Goal: Information Seeking & Learning: Learn about a topic

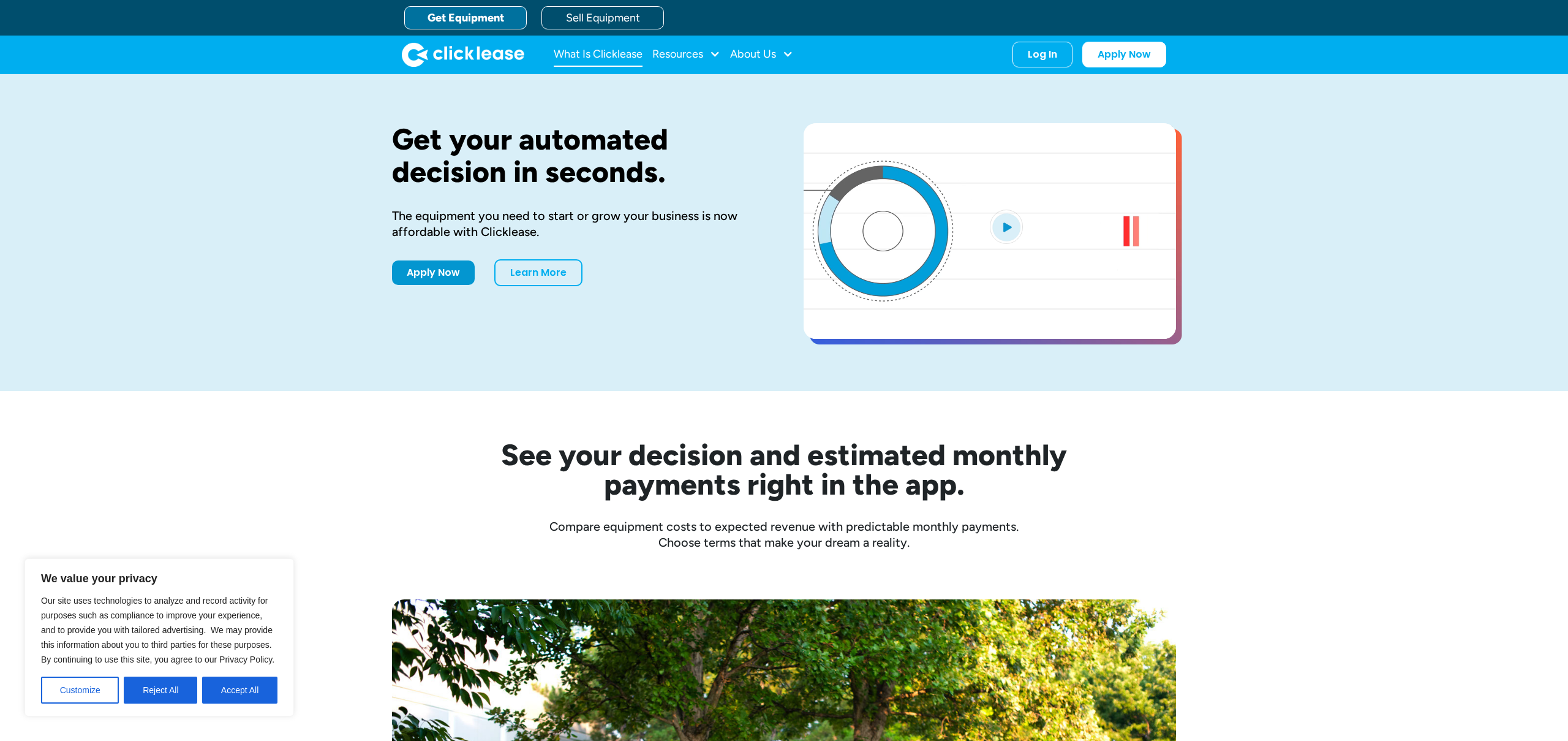
click at [598, 49] on link "What Is Clicklease" at bounding box center [598, 55] width 89 height 25
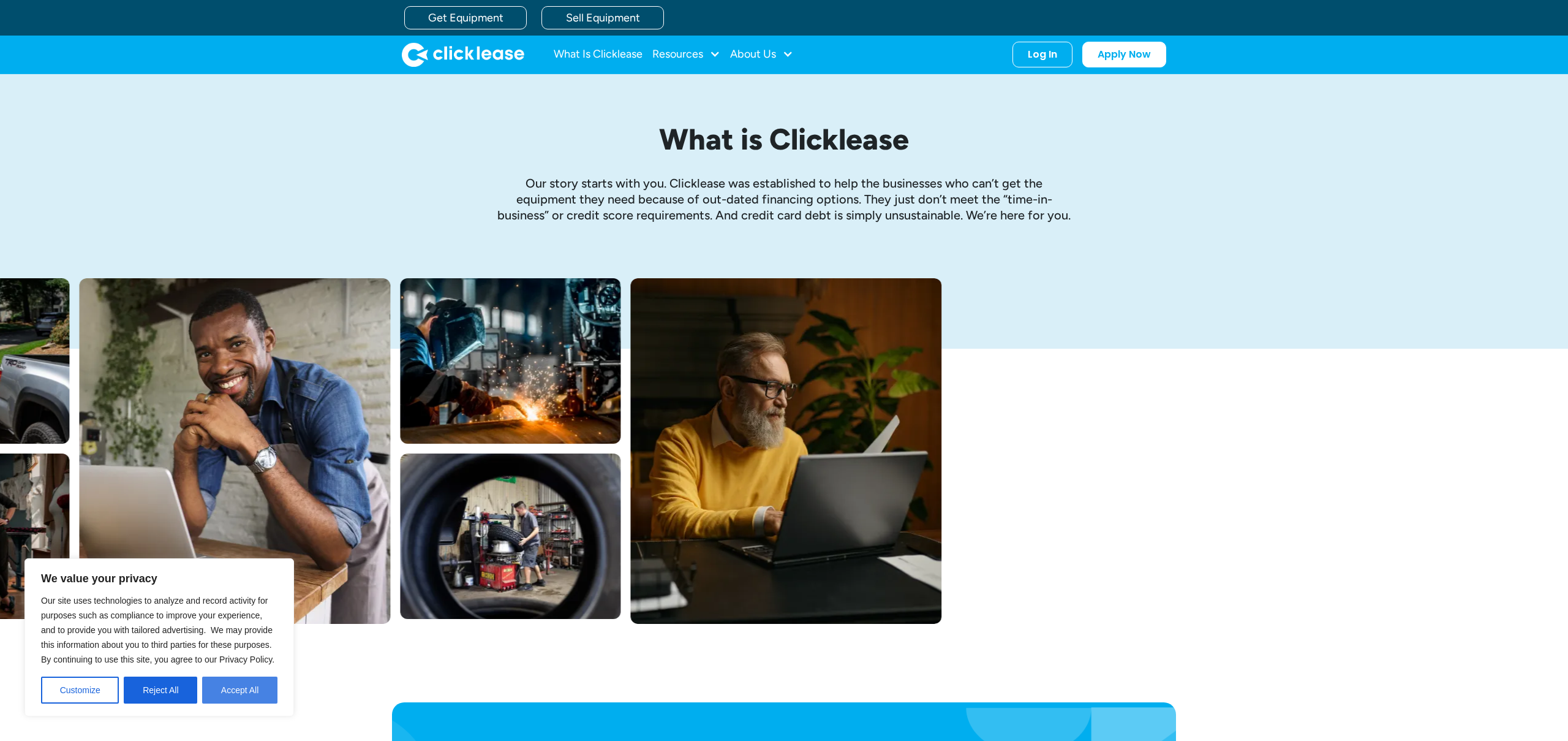
click at [244, 688] on button "Accept All" at bounding box center [240, 690] width 75 height 27
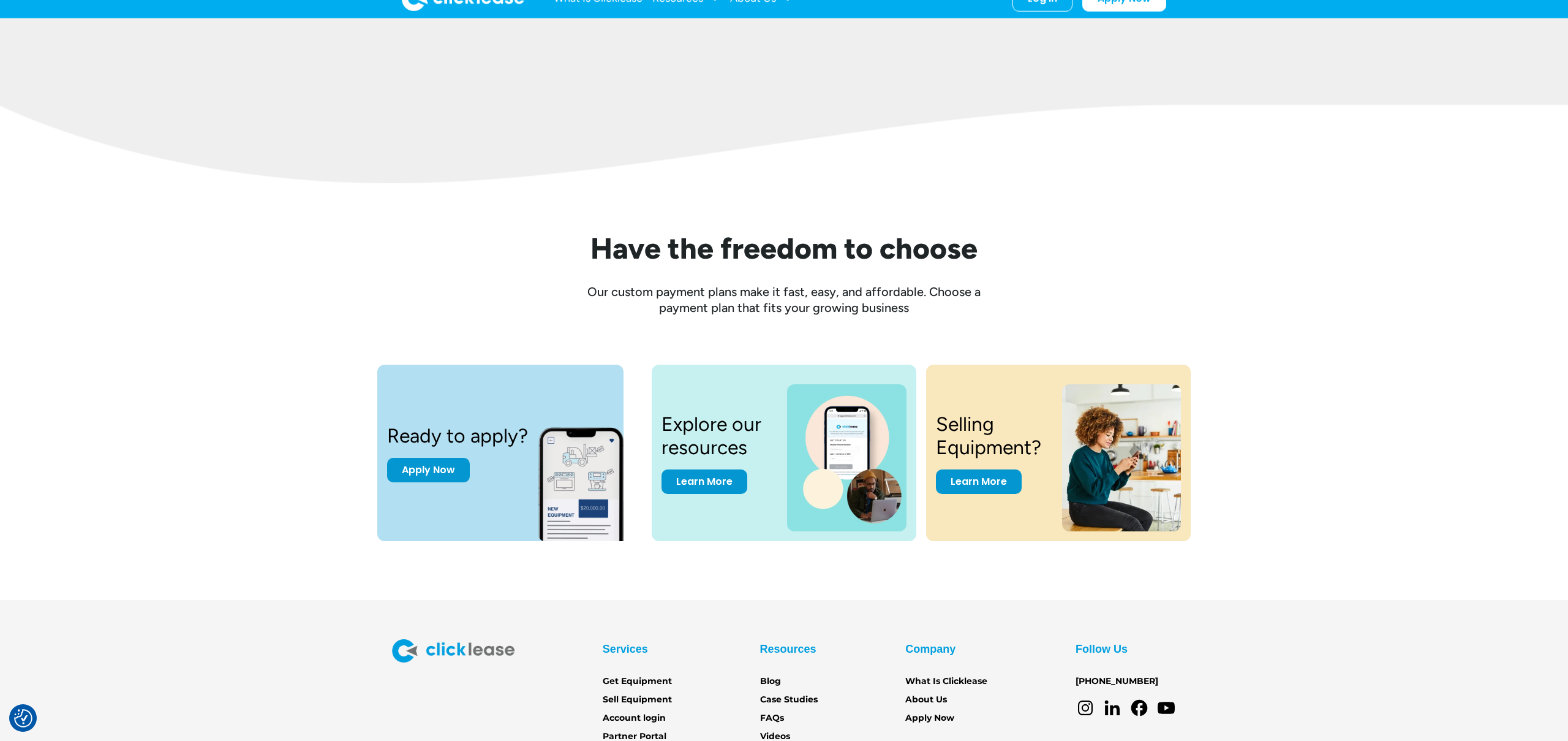
scroll to position [1546, 0]
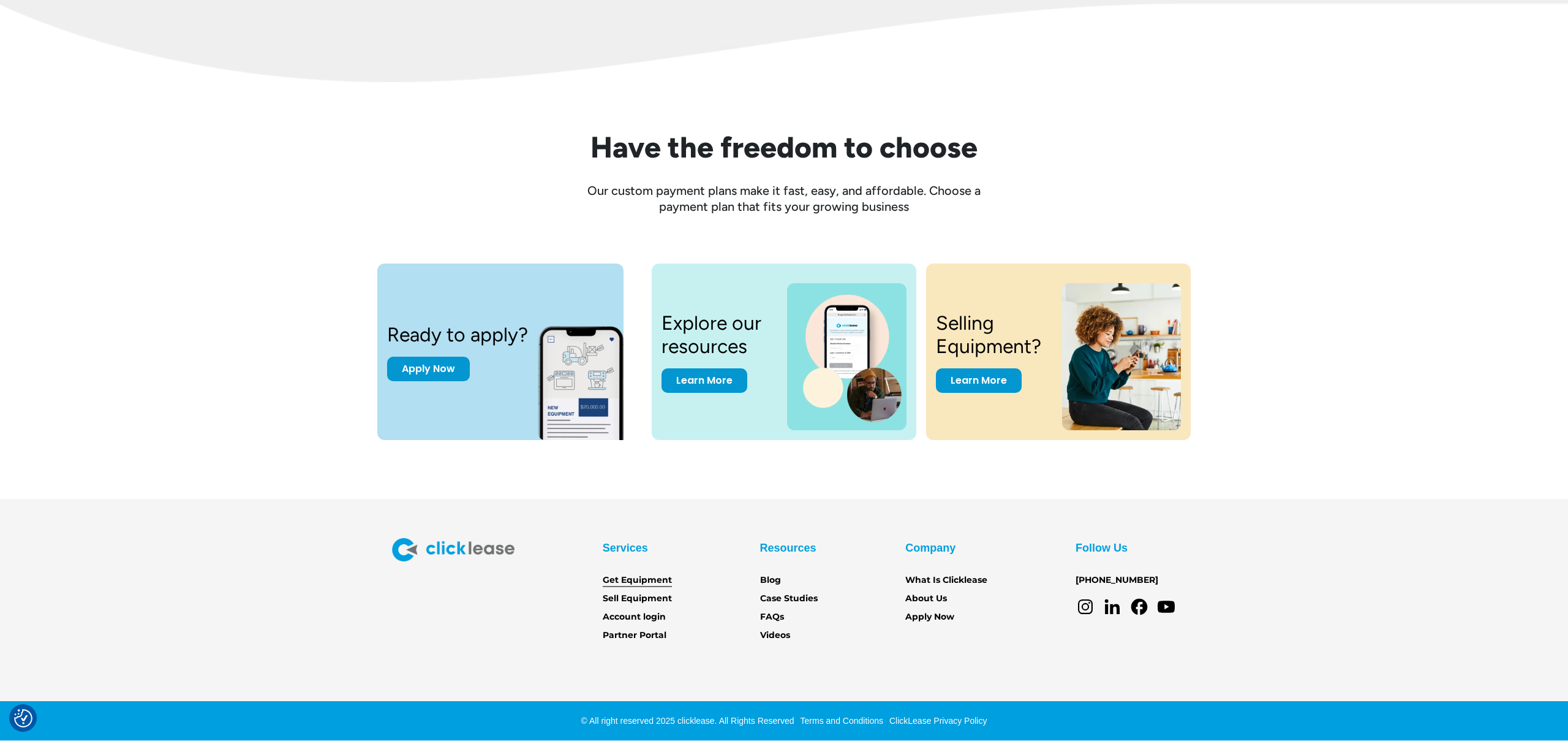
click at [629, 578] on link "Get Equipment" at bounding box center [637, 580] width 69 height 14
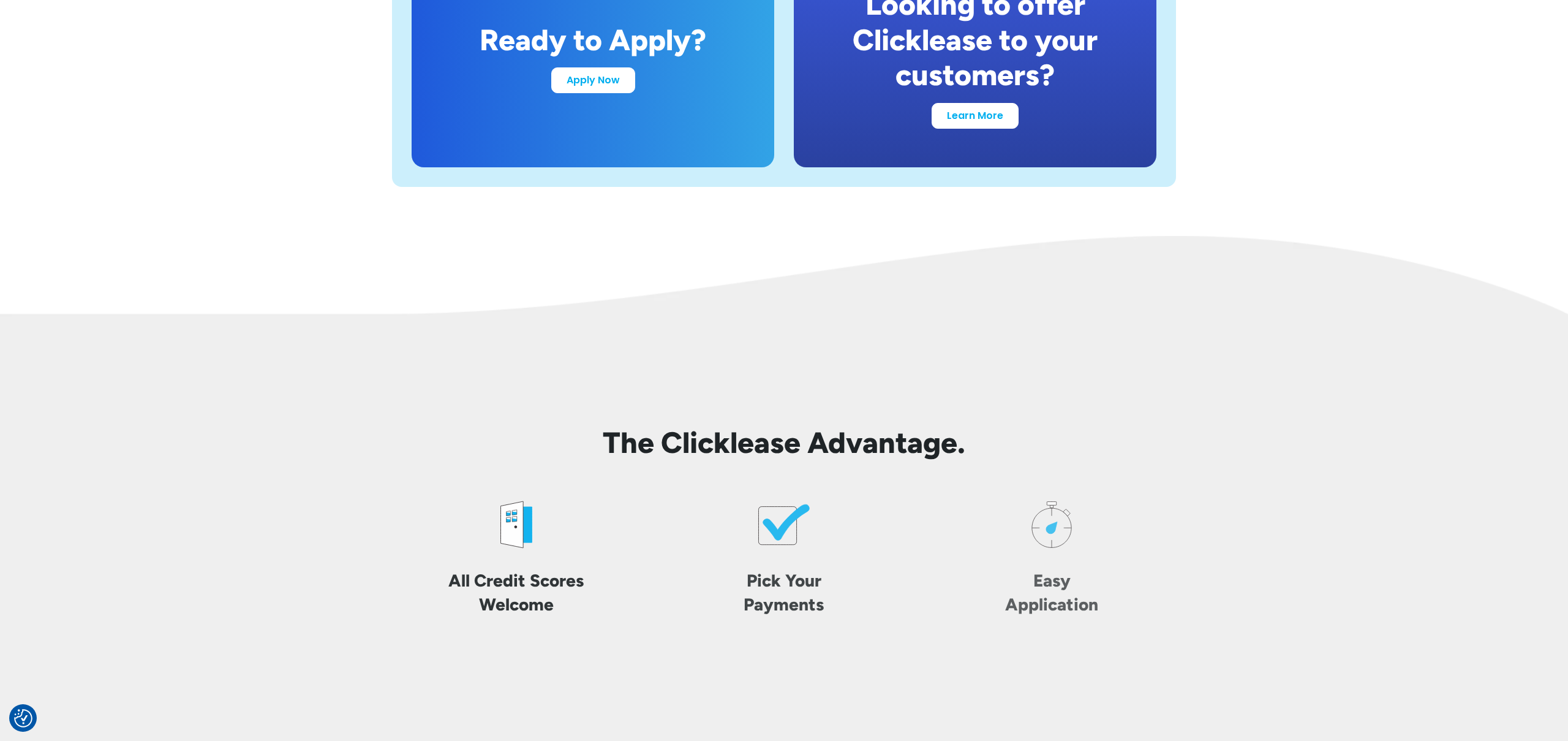
scroll to position [2565, 0]
